Goal: Information Seeking & Learning: Learn about a topic

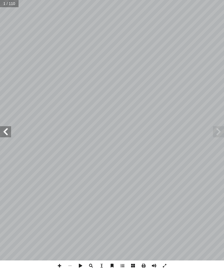
click at [8, 137] on span at bounding box center [5, 131] width 11 height 11
click at [1, 134] on span at bounding box center [5, 131] width 11 height 11
click at [2, 132] on span at bounding box center [5, 131] width 11 height 11
click at [3, 132] on span at bounding box center [5, 131] width 11 height 11
click at [4, 132] on span at bounding box center [5, 131] width 11 height 11
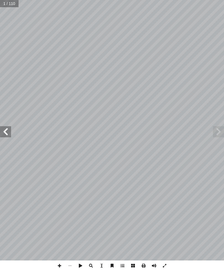
click at [5, 135] on span at bounding box center [5, 131] width 11 height 11
click at [7, 134] on span at bounding box center [5, 131] width 11 height 11
click at [8, 134] on span at bounding box center [5, 131] width 11 height 11
click at [214, 133] on span at bounding box center [218, 131] width 11 height 11
click at [219, 130] on span at bounding box center [218, 131] width 11 height 11
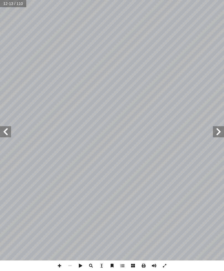
click at [7, 136] on span at bounding box center [5, 131] width 11 height 11
click at [8, 131] on span at bounding box center [5, 131] width 11 height 11
click at [0, 128] on span at bounding box center [5, 131] width 11 height 11
click at [0, 129] on span at bounding box center [5, 131] width 11 height 11
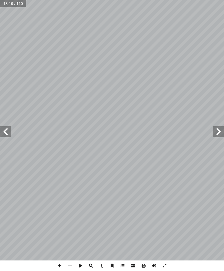
click at [3, 128] on span at bounding box center [5, 131] width 11 height 11
click at [7, 132] on span at bounding box center [5, 131] width 11 height 11
click at [7, 134] on span at bounding box center [5, 131] width 11 height 11
click at [0, 132] on span at bounding box center [5, 131] width 11 height 11
click at [11, 5] on input "text" at bounding box center [13, 3] width 27 height 7
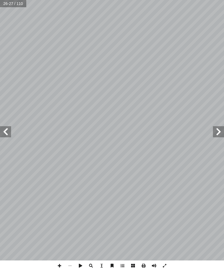
click at [1, 128] on span at bounding box center [5, 131] width 11 height 11
click at [10, 5] on input "text" at bounding box center [13, 3] width 27 height 7
type input "**"
click at [216, 134] on span at bounding box center [218, 131] width 11 height 11
click at [213, 135] on span at bounding box center [218, 131] width 11 height 11
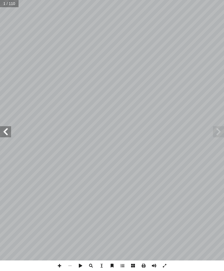
click at [9, 134] on span at bounding box center [5, 131] width 11 height 11
click at [9, 6] on input "text" at bounding box center [11, 3] width 22 height 7
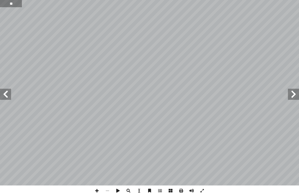
type input "**"
click at [10, 2] on input "text" at bounding box center [9, 3] width 19 height 7
type input "**"
